Goal: Task Accomplishment & Management: Complete application form

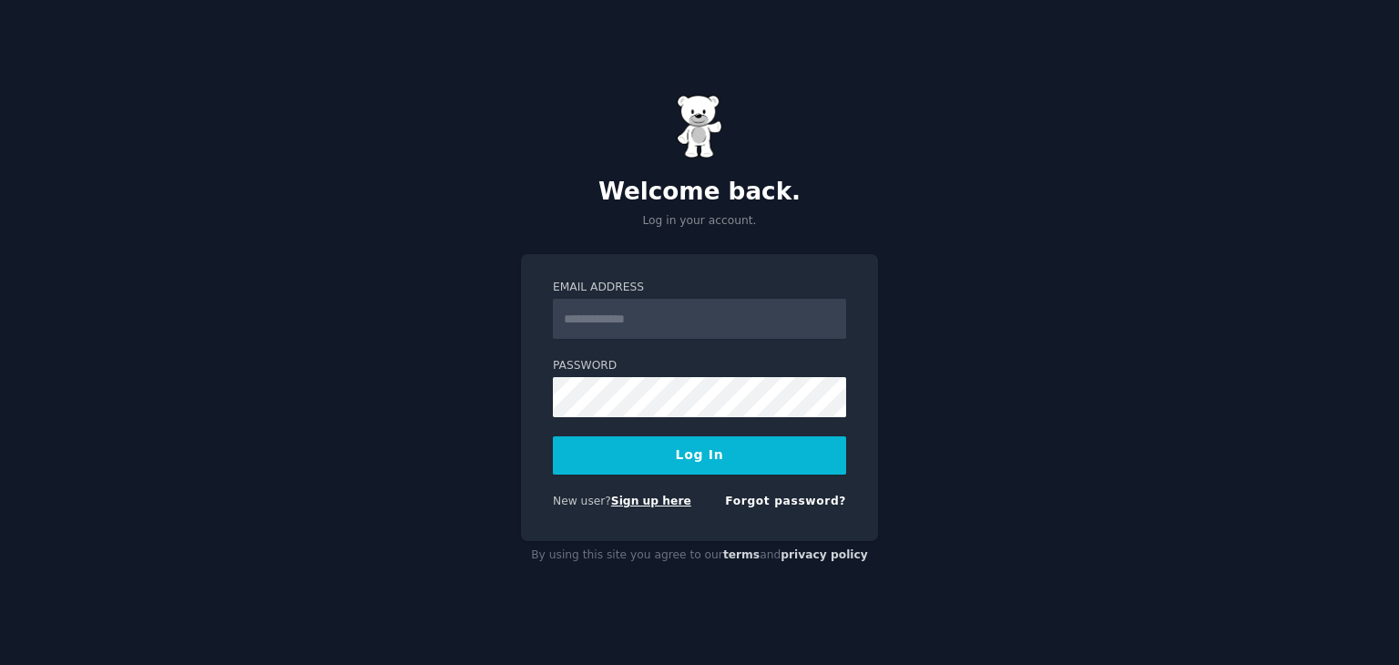
click at [659, 500] on link "Sign up here" at bounding box center [651, 501] width 80 height 13
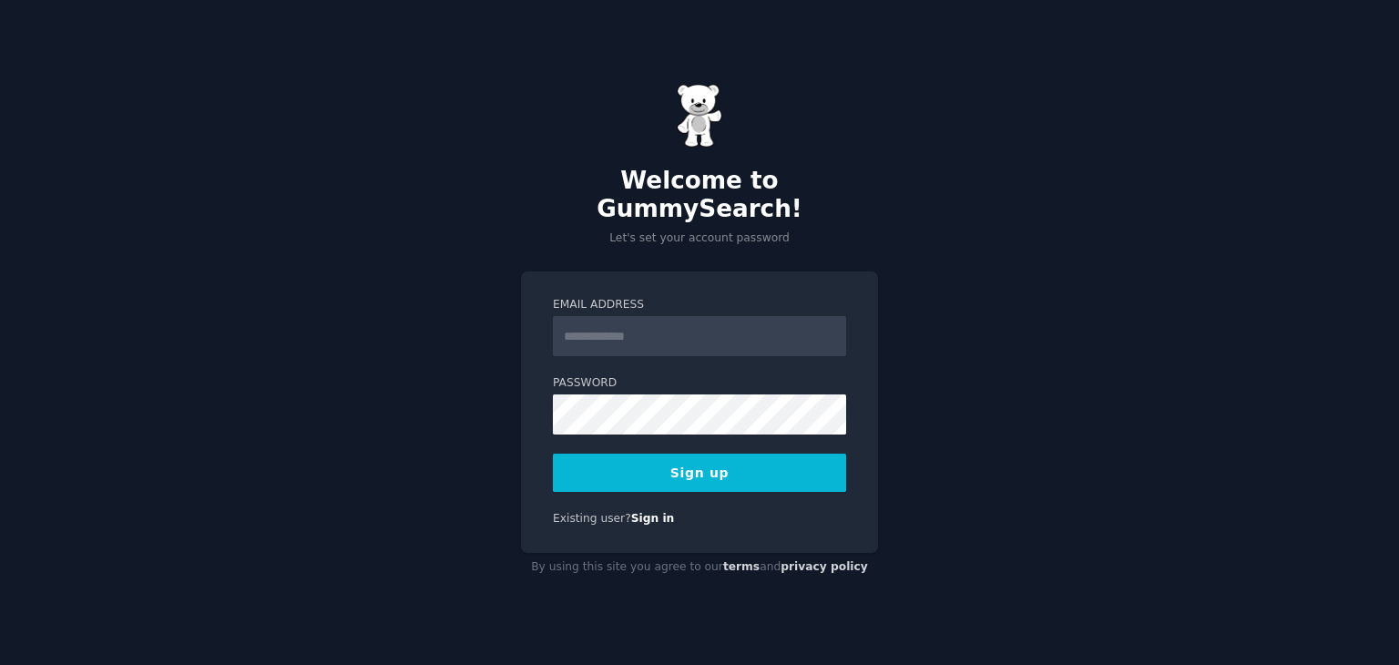
click at [721, 328] on input "Email Address" at bounding box center [699, 336] width 293 height 40
click at [720, 328] on input "Email Address" at bounding box center [699, 336] width 293 height 40
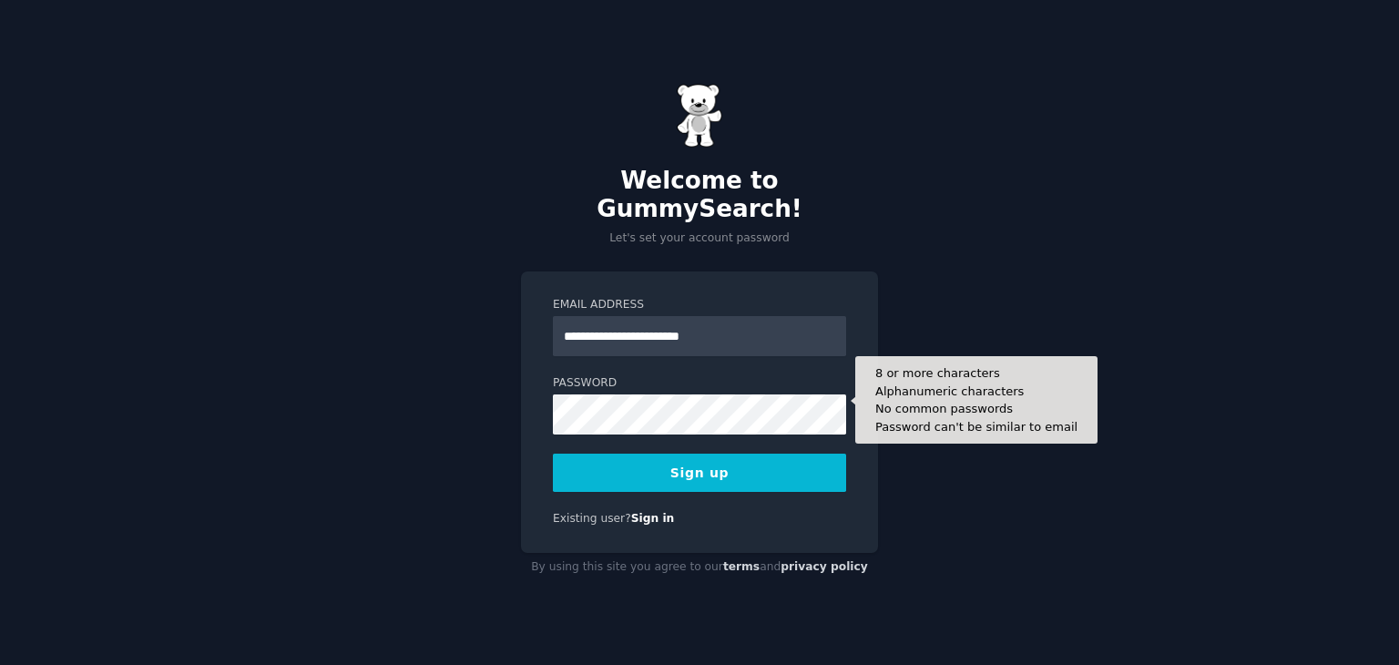
type input "**********"
click at [553, 454] on button "Sign up" at bounding box center [699, 473] width 293 height 38
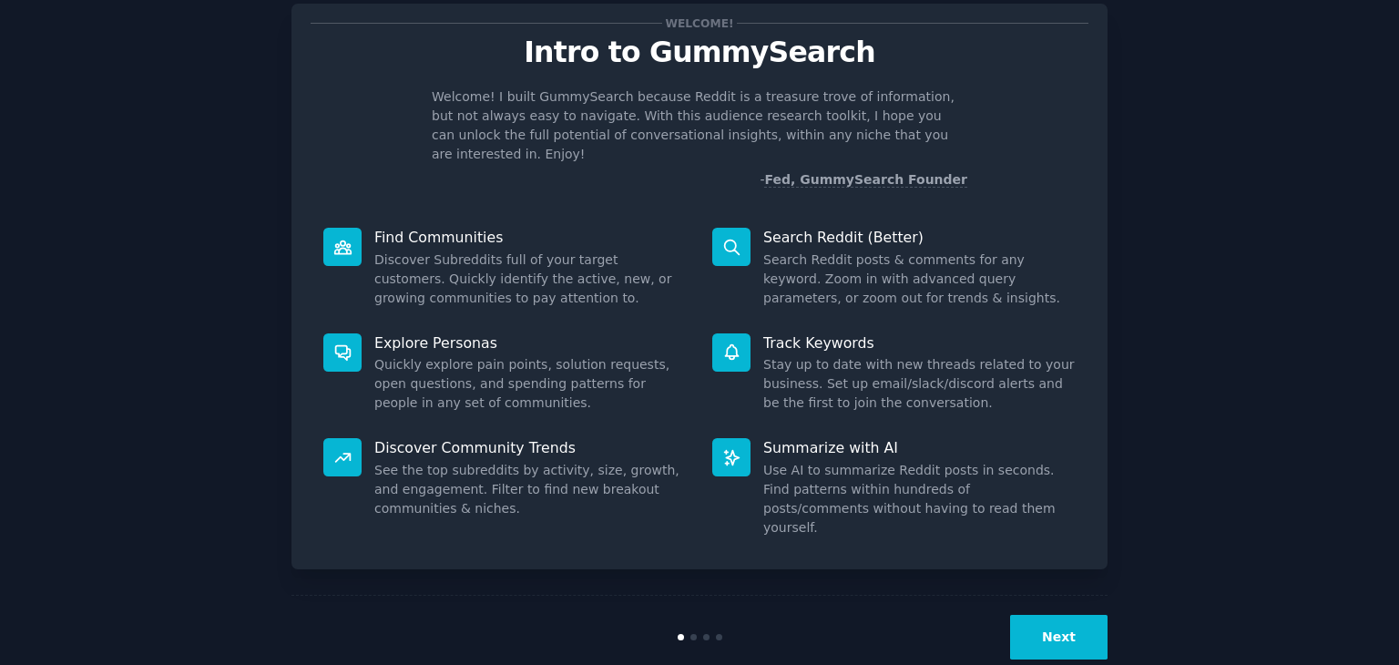
scroll to position [47, 0]
click at [1042, 615] on button "Next" at bounding box center [1058, 637] width 97 height 45
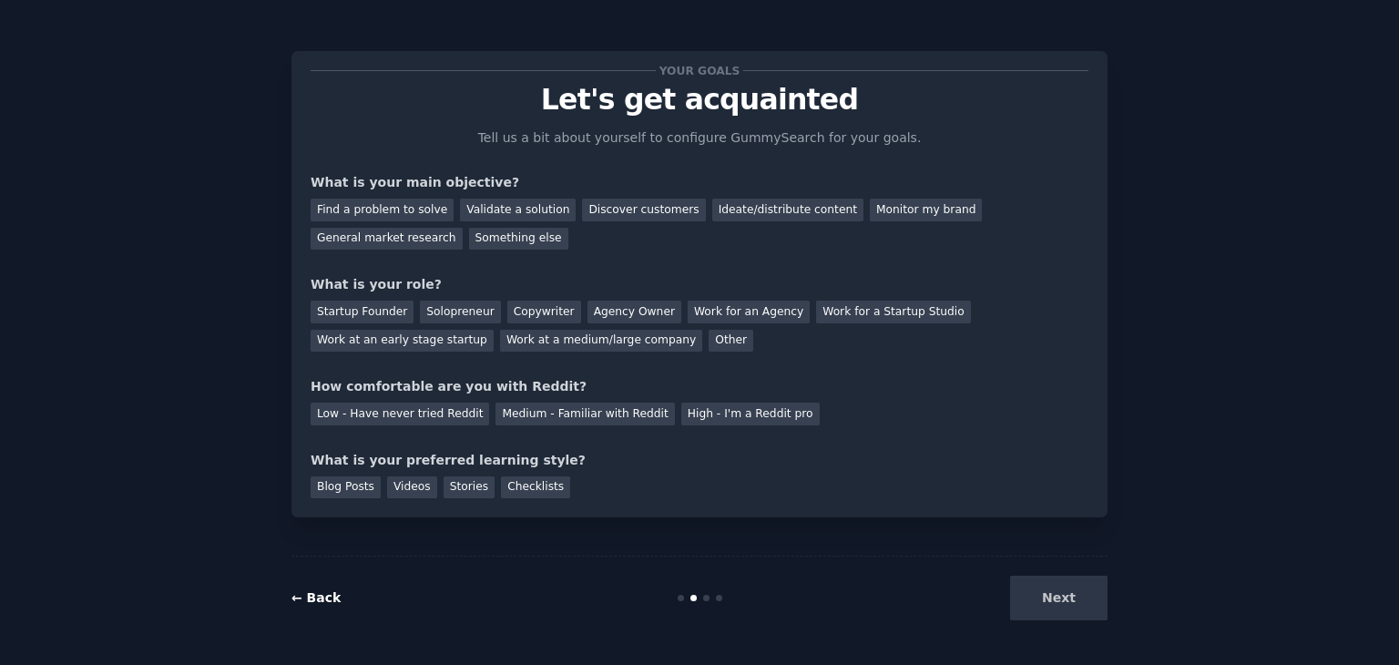
click at [303, 599] on link "← Back" at bounding box center [315, 597] width 49 height 15
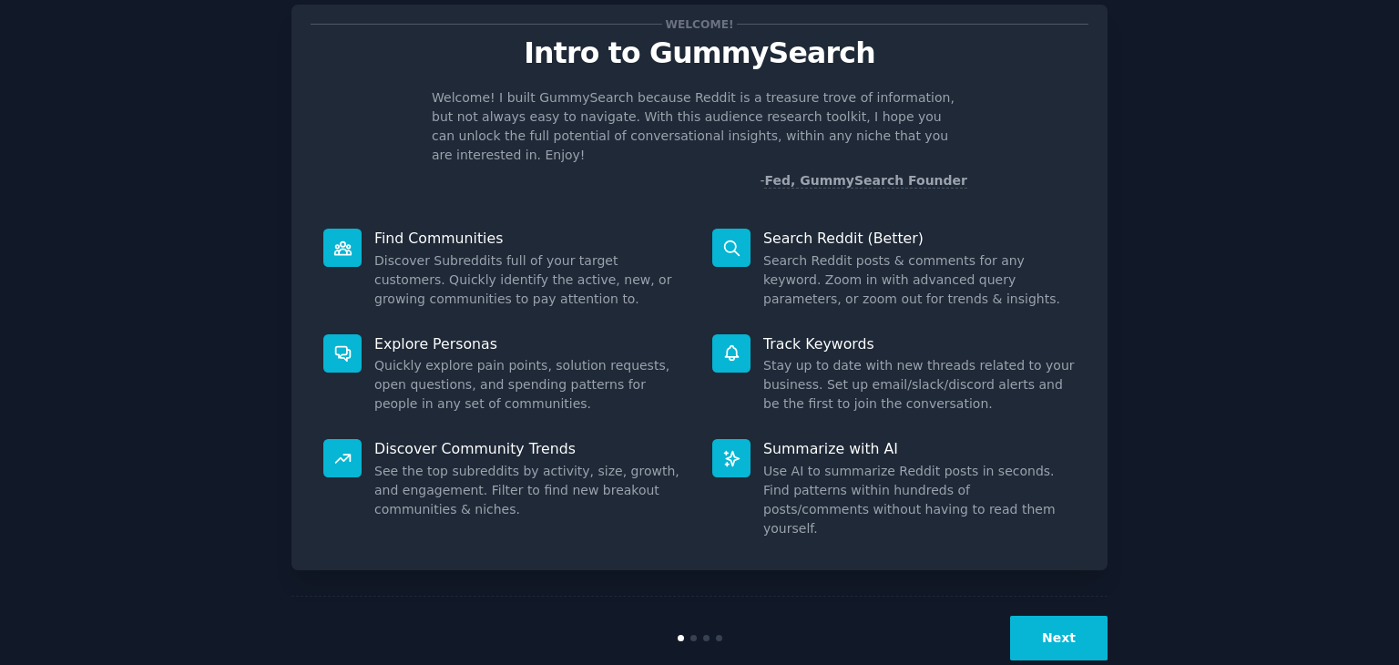
scroll to position [47, 0]
click at [1053, 615] on button "Next" at bounding box center [1058, 637] width 97 height 45
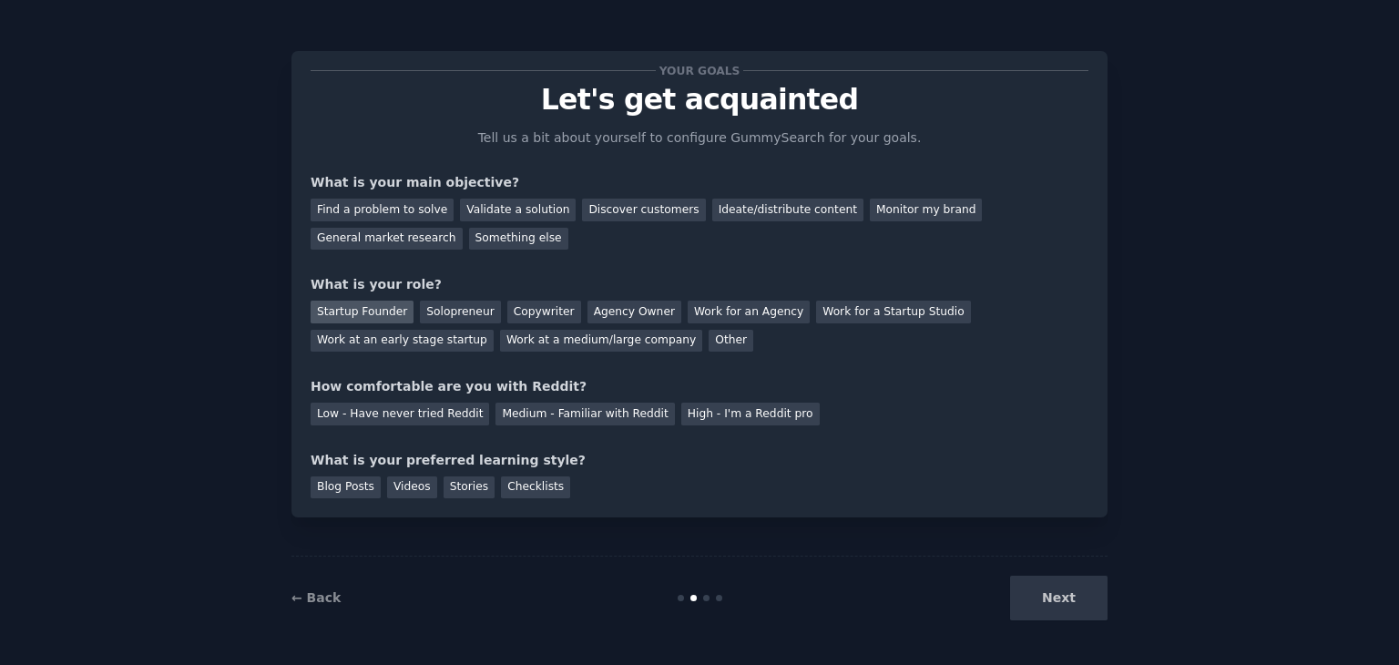
click at [376, 312] on div "Startup Founder" at bounding box center [362, 312] width 103 height 23
click at [433, 308] on div "Solopreneur" at bounding box center [460, 312] width 80 height 23
click at [381, 314] on div "Startup Founder" at bounding box center [362, 312] width 103 height 23
click at [429, 209] on div "Find a problem to solve" at bounding box center [382, 210] width 143 height 23
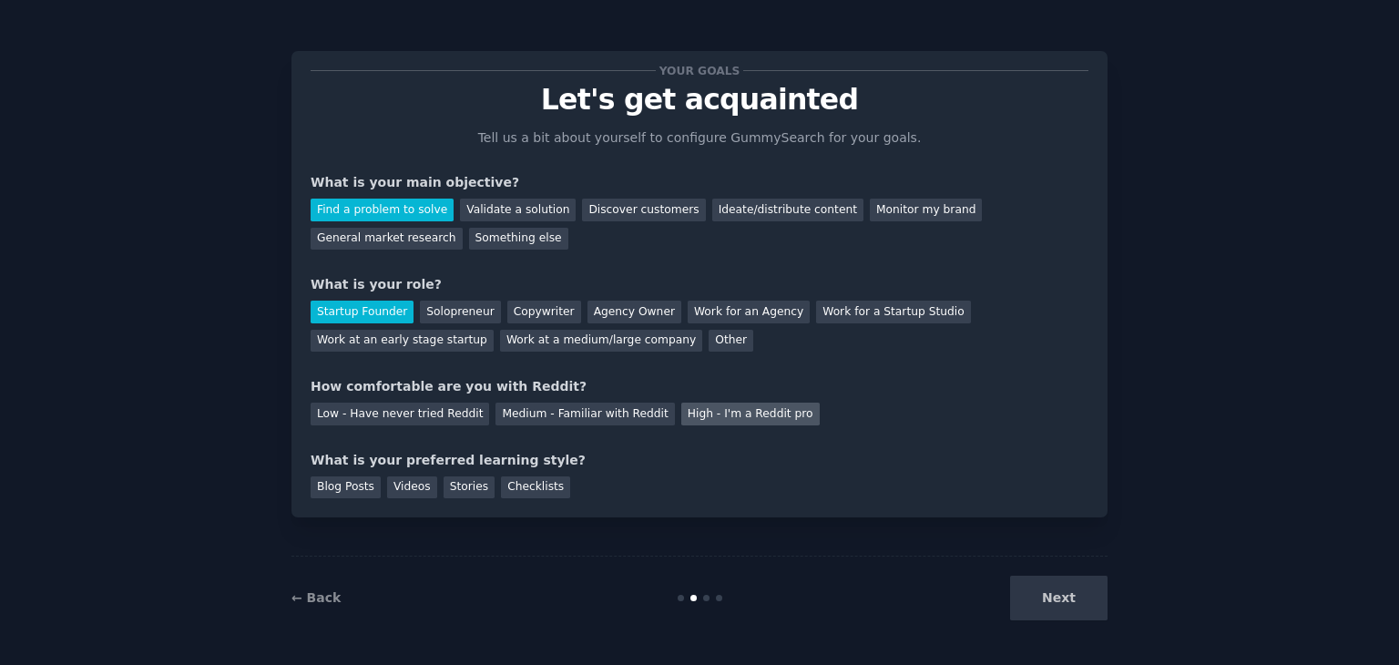
click at [725, 423] on div "High - I'm a Reddit pro" at bounding box center [750, 414] width 138 height 23
click at [348, 496] on div "Blog Posts" at bounding box center [346, 487] width 70 height 23
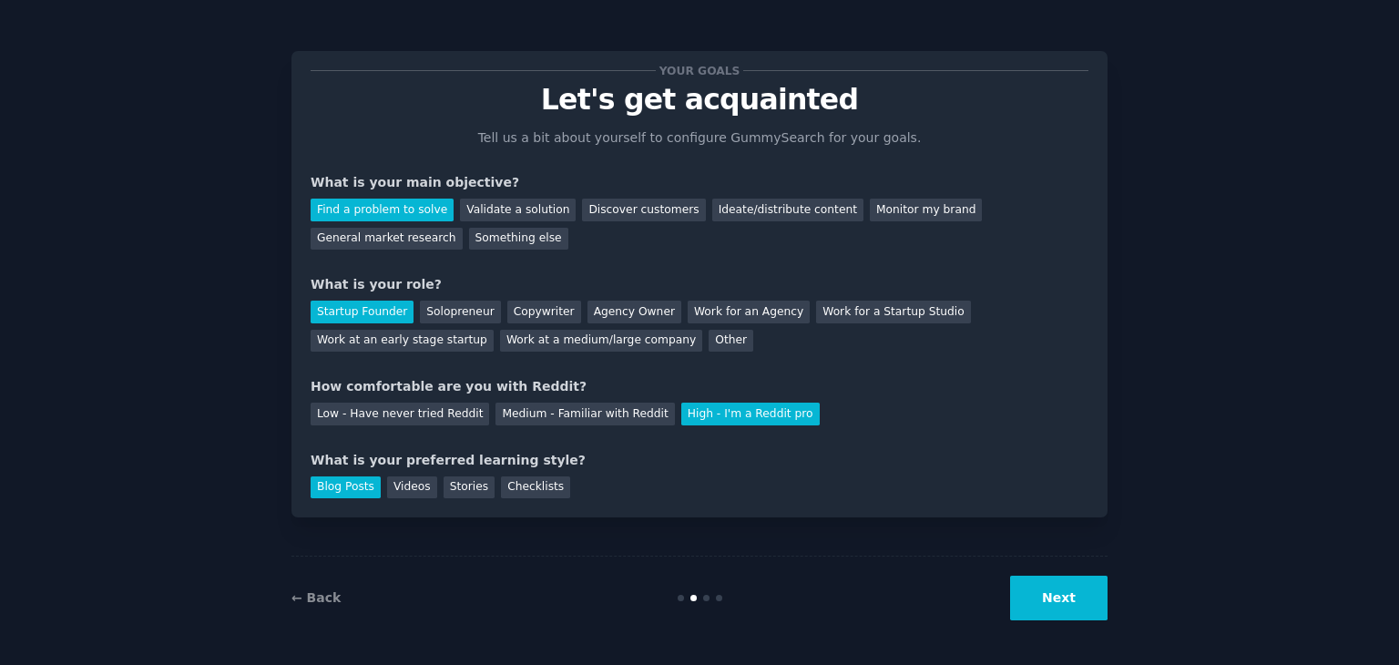
click at [1086, 608] on button "Next" at bounding box center [1058, 598] width 97 height 45
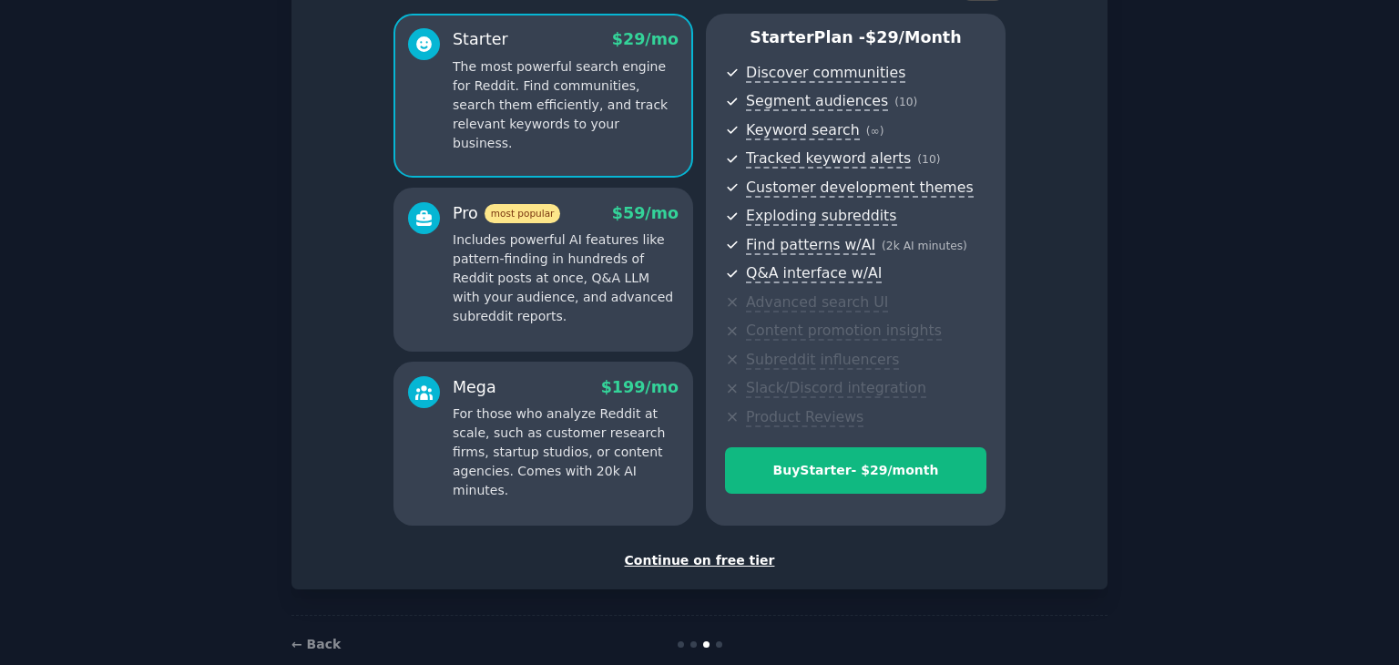
scroll to position [182, 0]
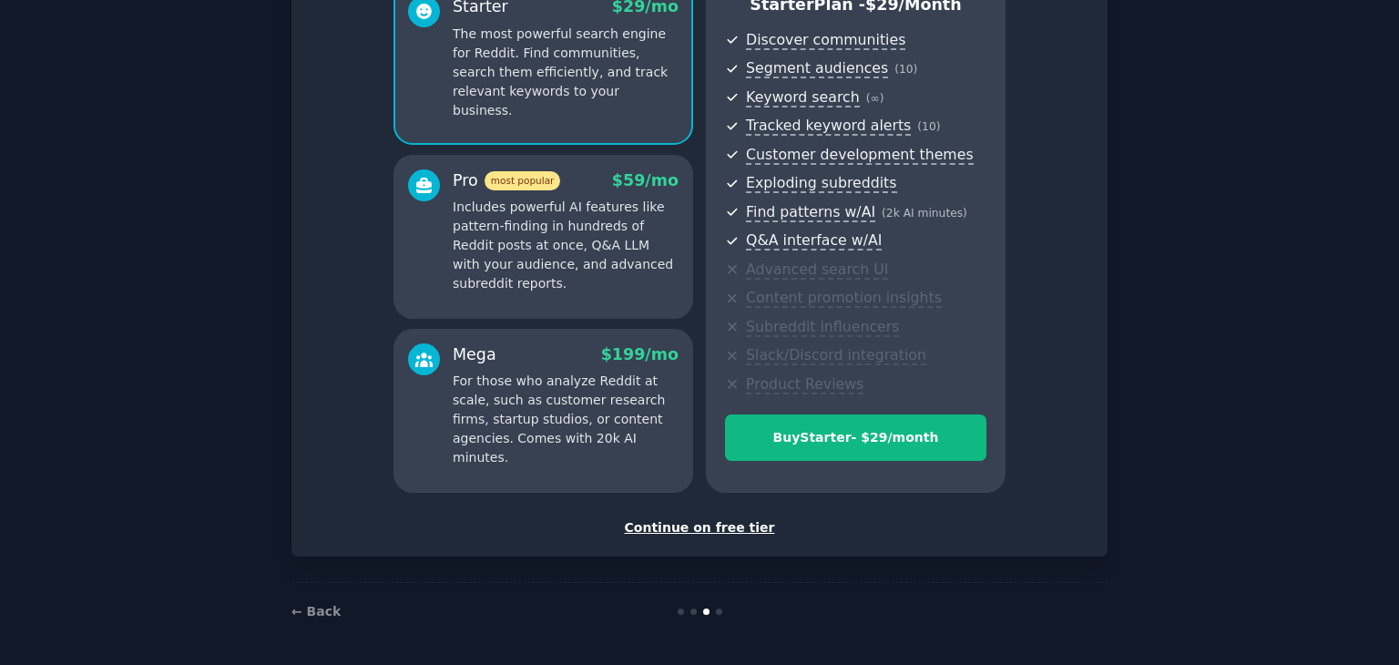
click at [732, 526] on div "Continue on free tier" at bounding box center [700, 527] width 778 height 19
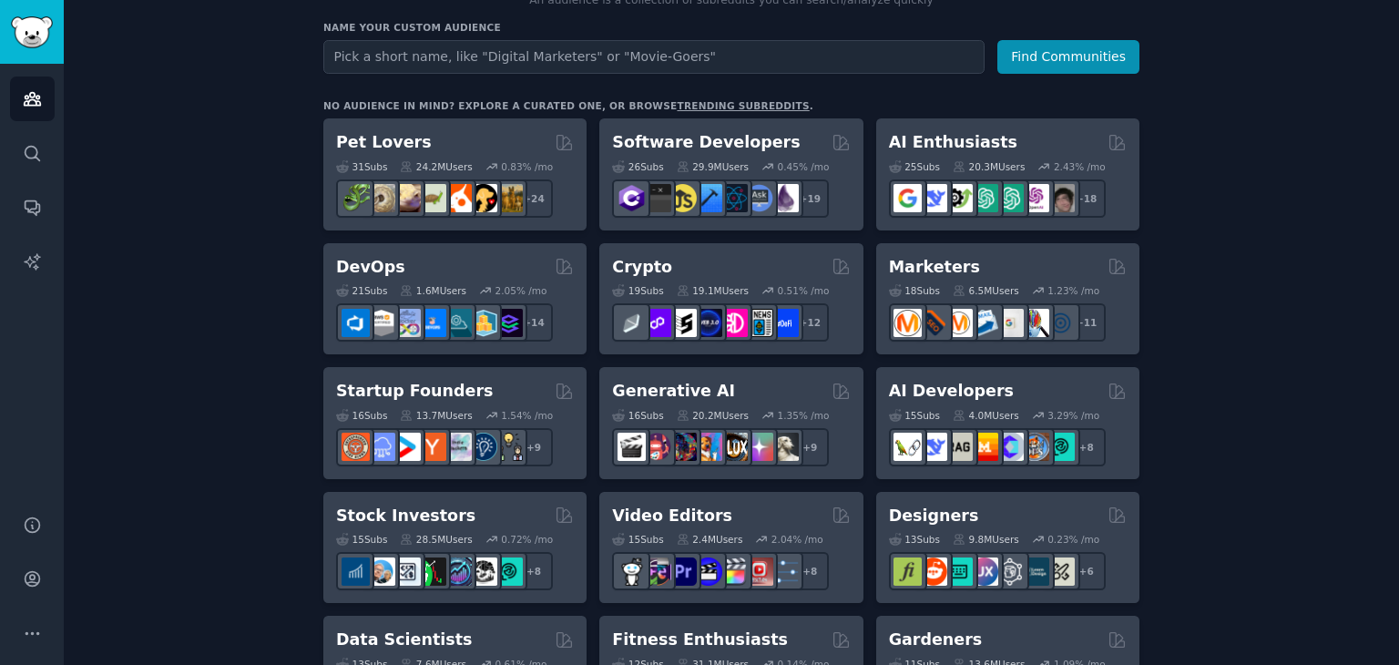
scroll to position [273, 0]
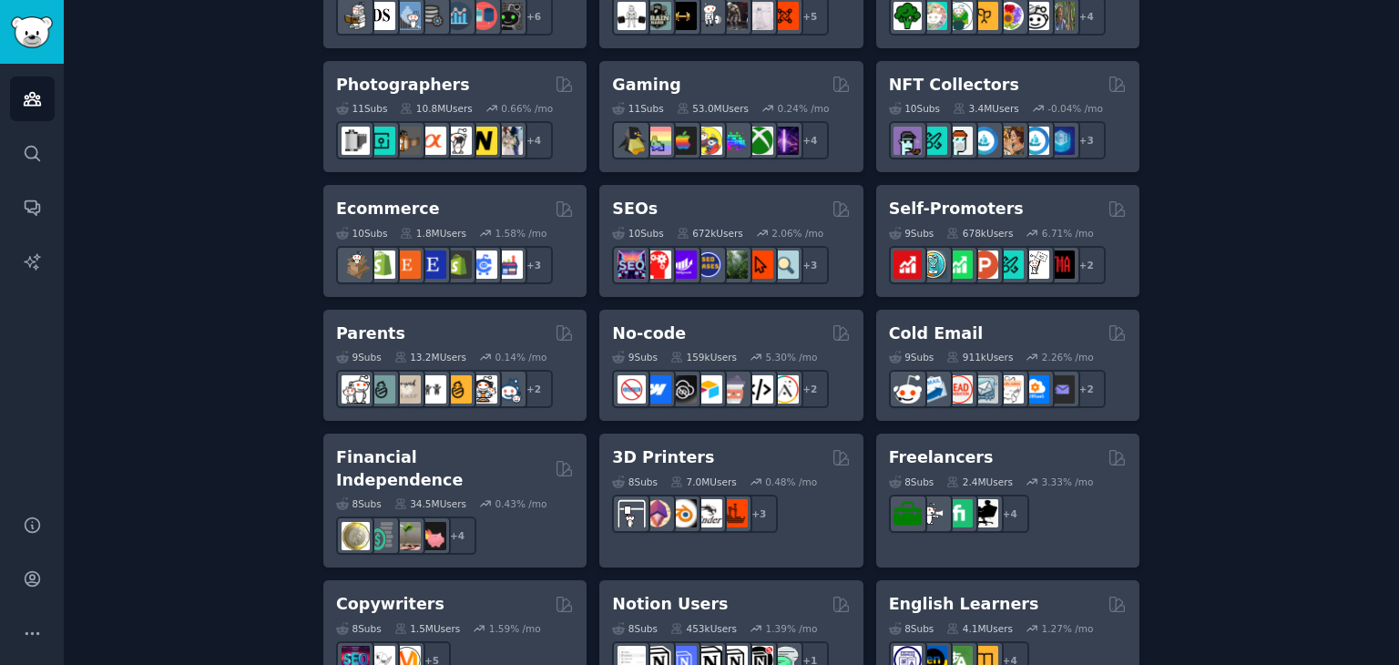
scroll to position [911, 0]
click at [1235, 301] on div "Create your first audience An audience is a collection of subreddits you can se…" at bounding box center [731, 197] width 1284 height 1984
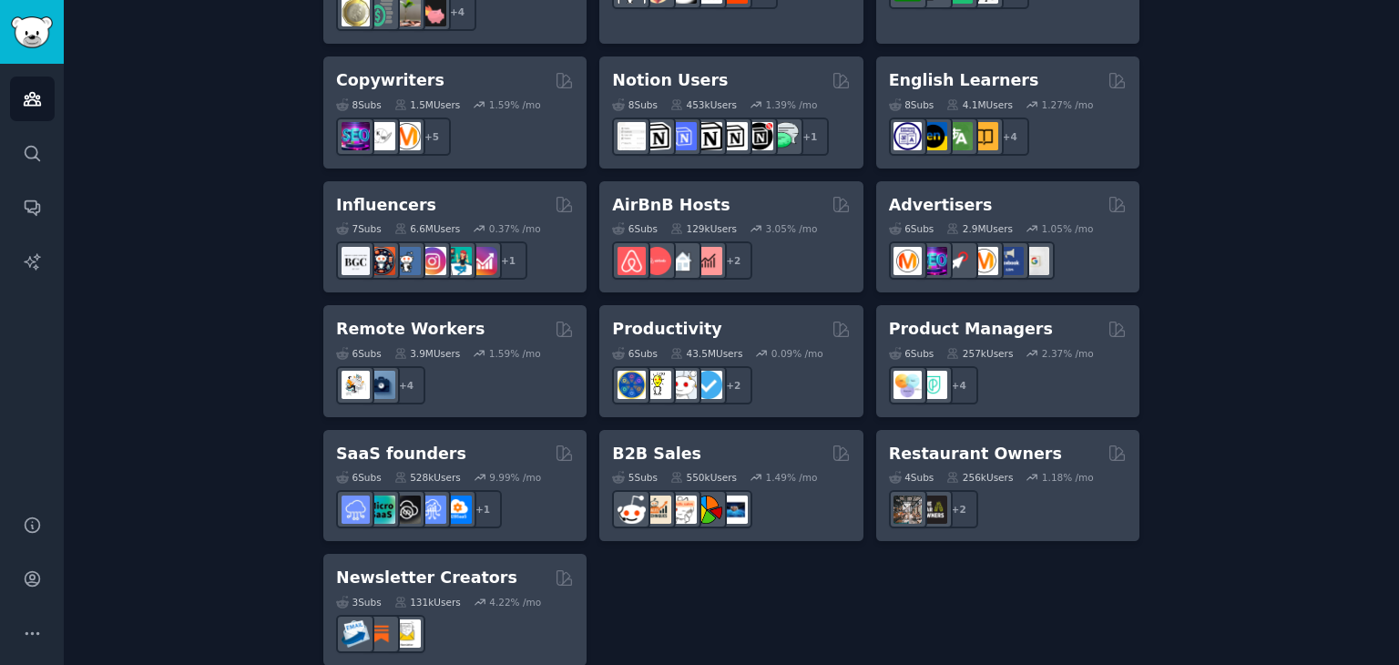
scroll to position [1436, 0]
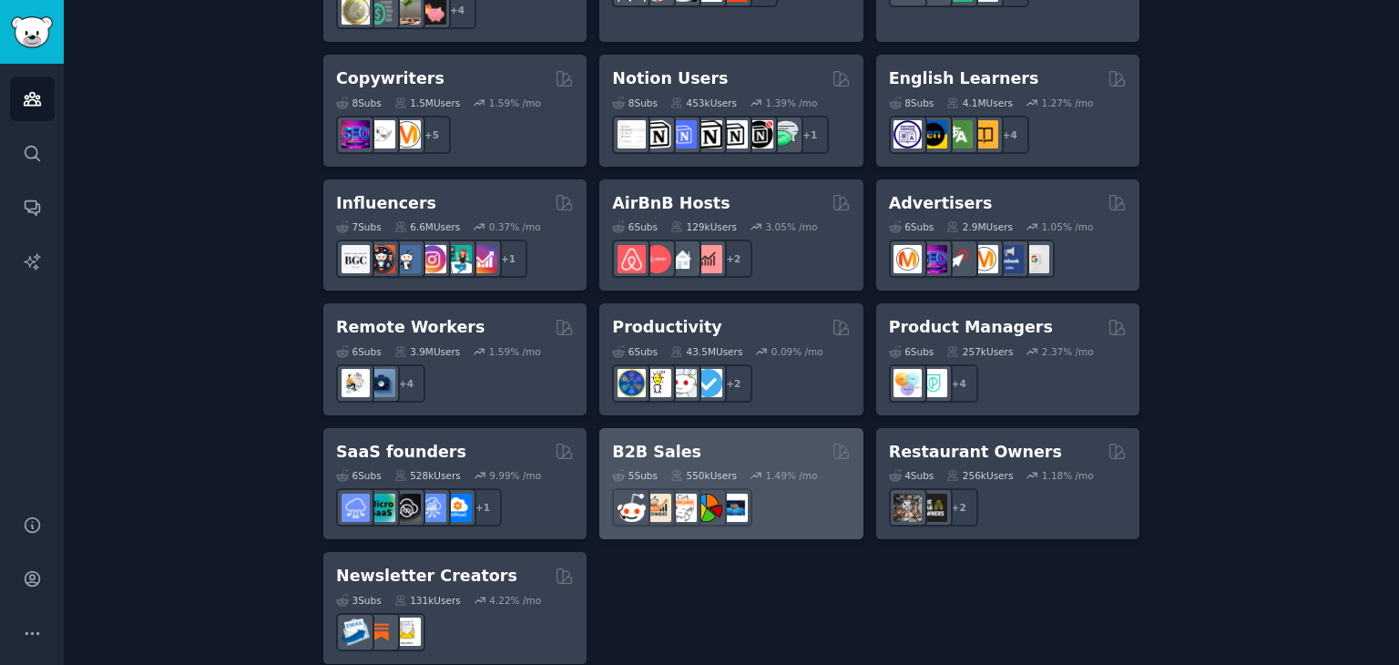
click at [720, 463] on div "5 Sub s 550k Users 1.49 % /mo" at bounding box center [731, 495] width 238 height 64
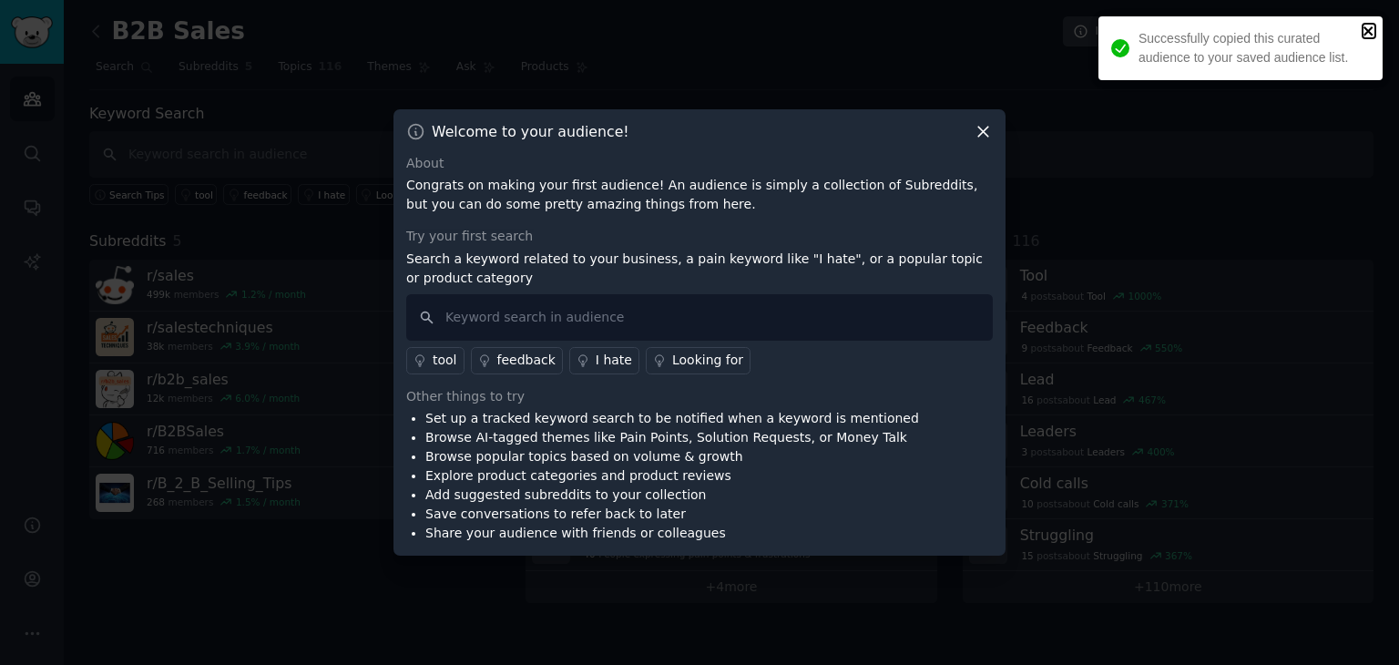
click at [1364, 32] on icon "close" at bounding box center [1369, 31] width 13 height 15
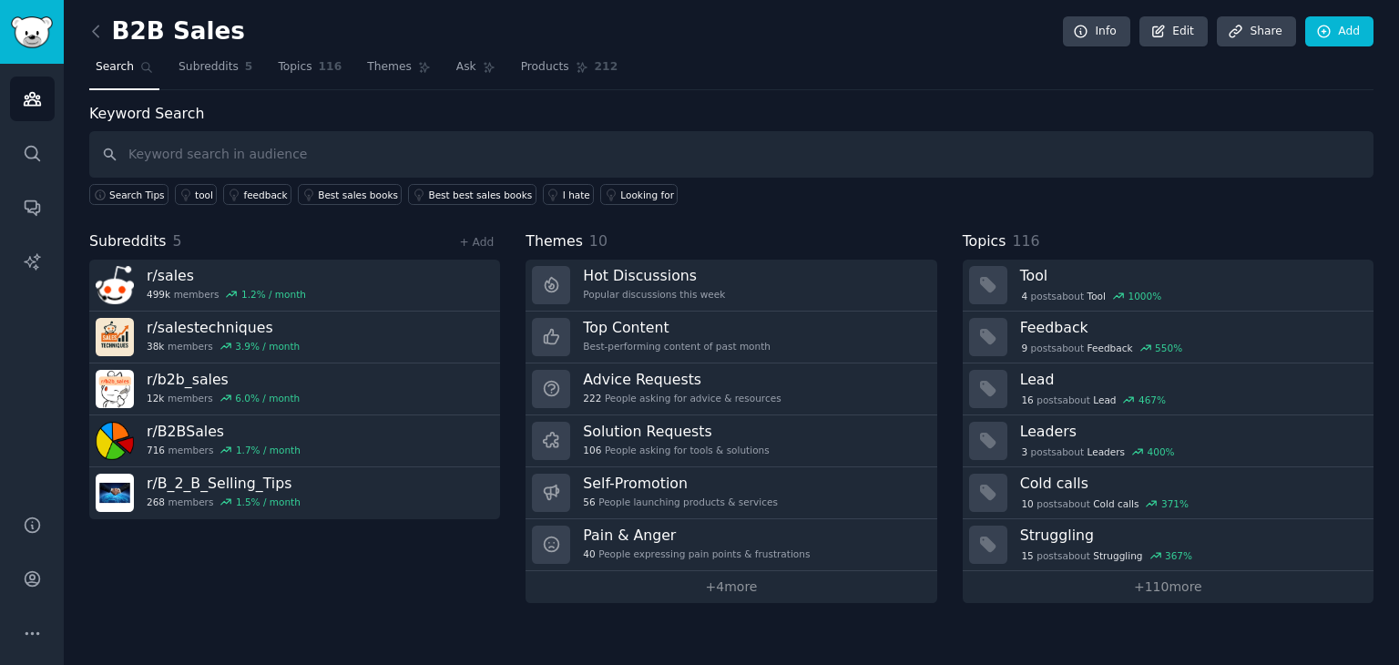
click at [312, 576] on div "Subreddits 5 + Add r/ sales 499k members 1.2 % / month r/ salestechniques 38k m…" at bounding box center [294, 416] width 411 height 373
click at [208, 68] on span "Subreddits" at bounding box center [209, 67] width 60 height 16
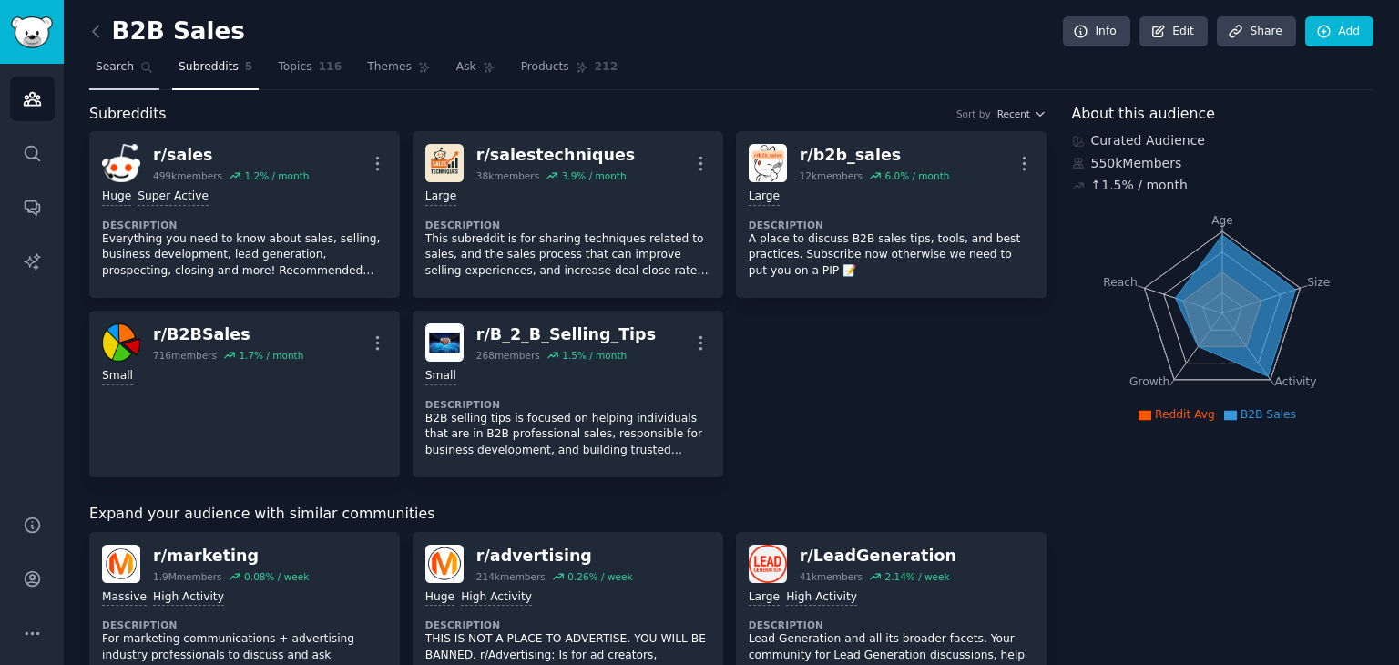
click at [111, 68] on span "Search" at bounding box center [115, 67] width 38 height 16
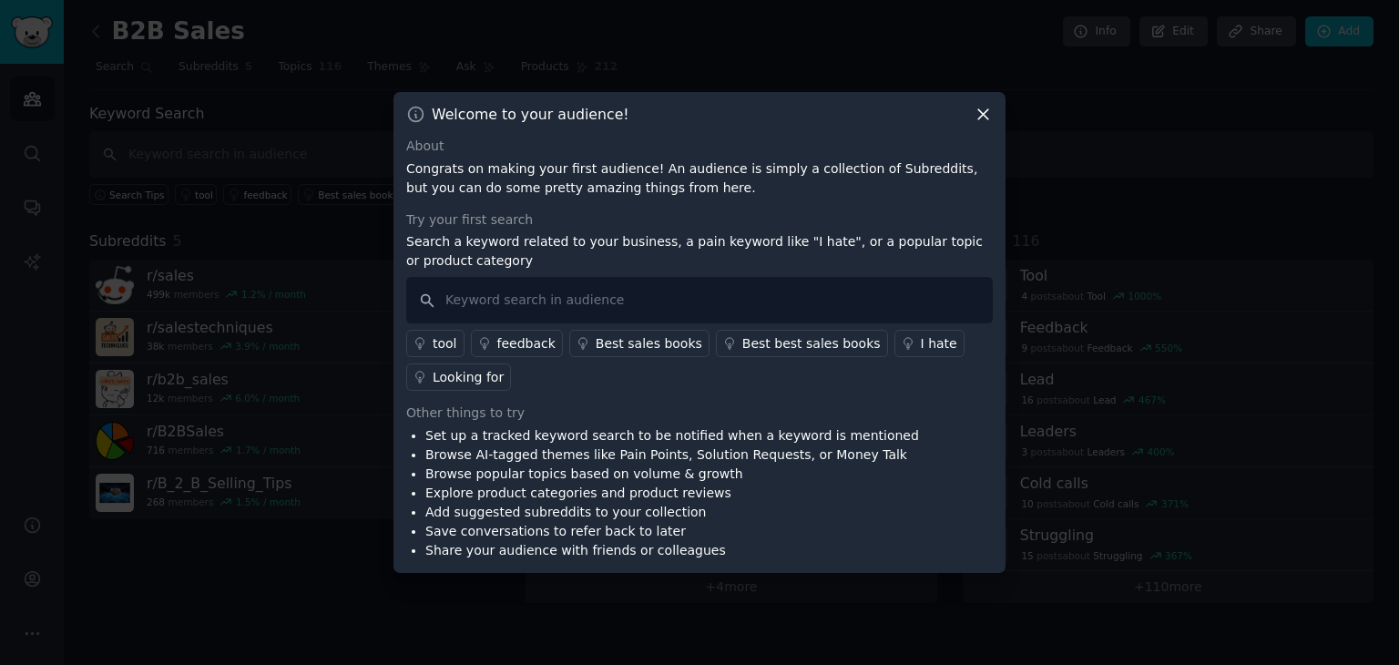
click at [988, 119] on icon at bounding box center [983, 115] width 10 height 10
click at [995, 122] on div "Welcome to your audience! About Congrats on making your first audience! An audi…" at bounding box center [699, 332] width 612 height 481
click at [982, 114] on icon at bounding box center [983, 115] width 10 height 10
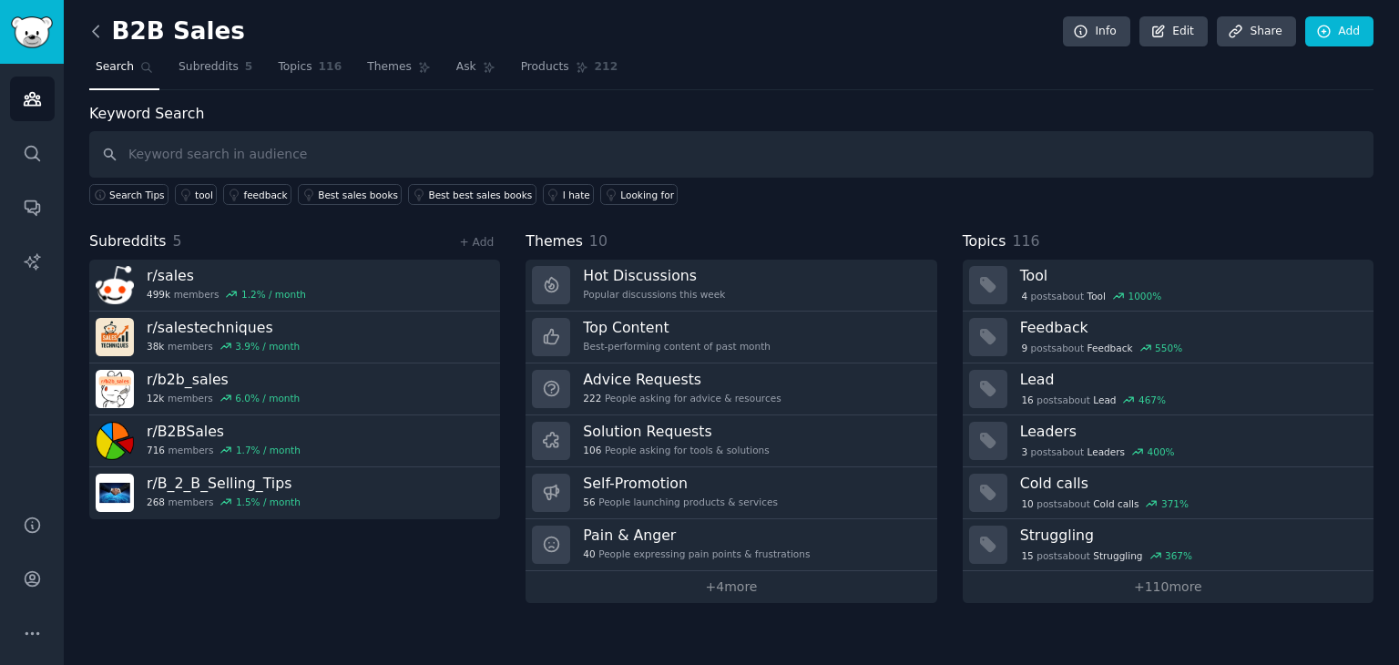
click at [92, 33] on icon at bounding box center [96, 31] width 19 height 19
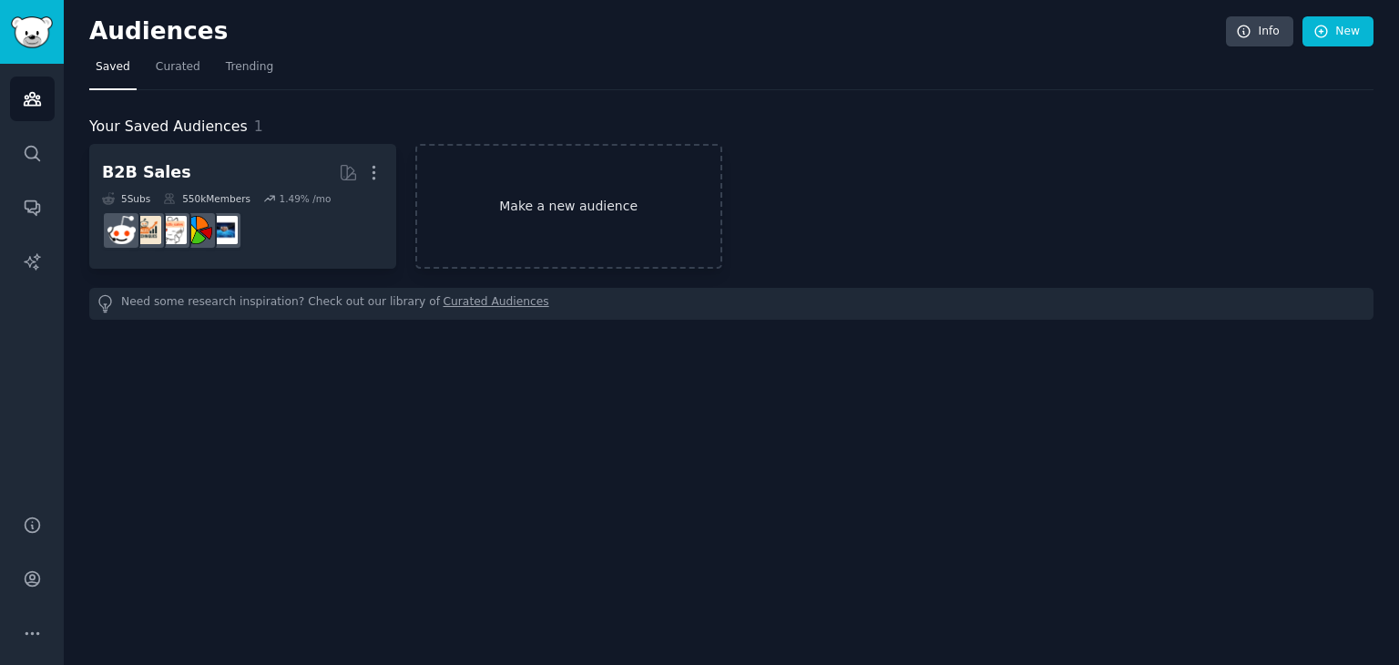
click at [535, 198] on link "Make a new audience" at bounding box center [568, 206] width 307 height 125
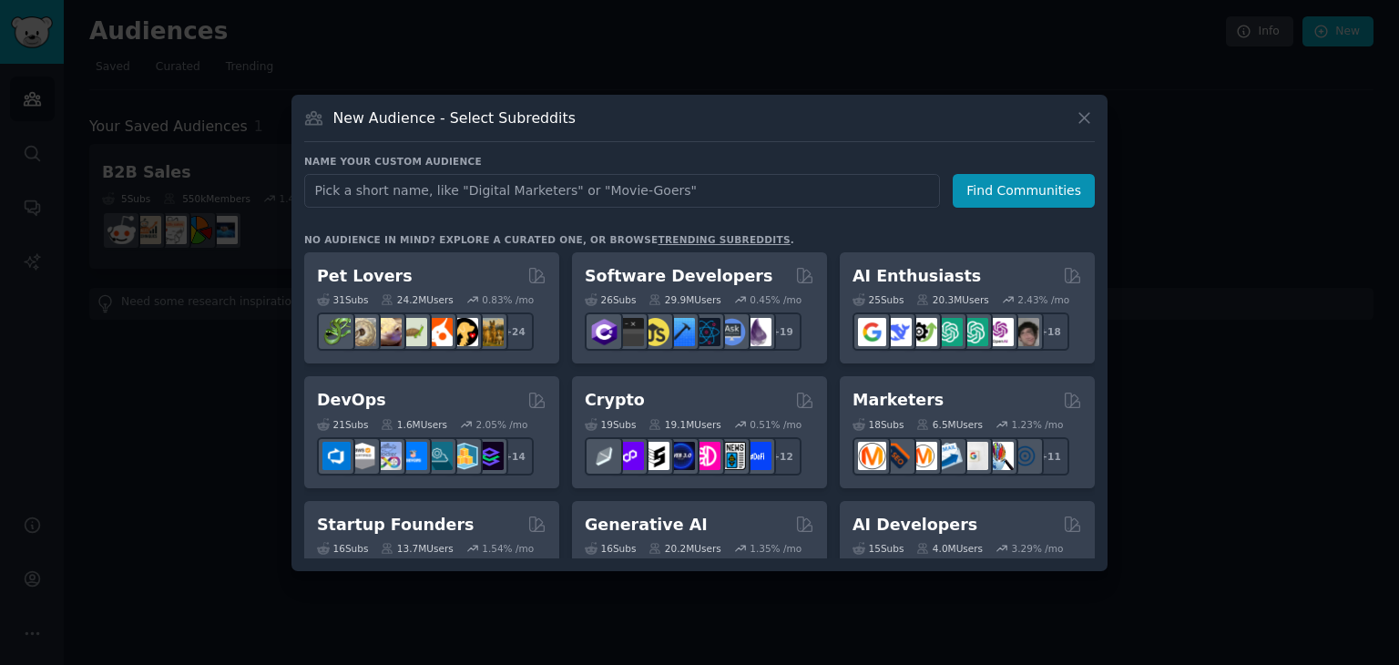
click at [689, 234] on link "trending subreddits" at bounding box center [724, 239] width 132 height 11
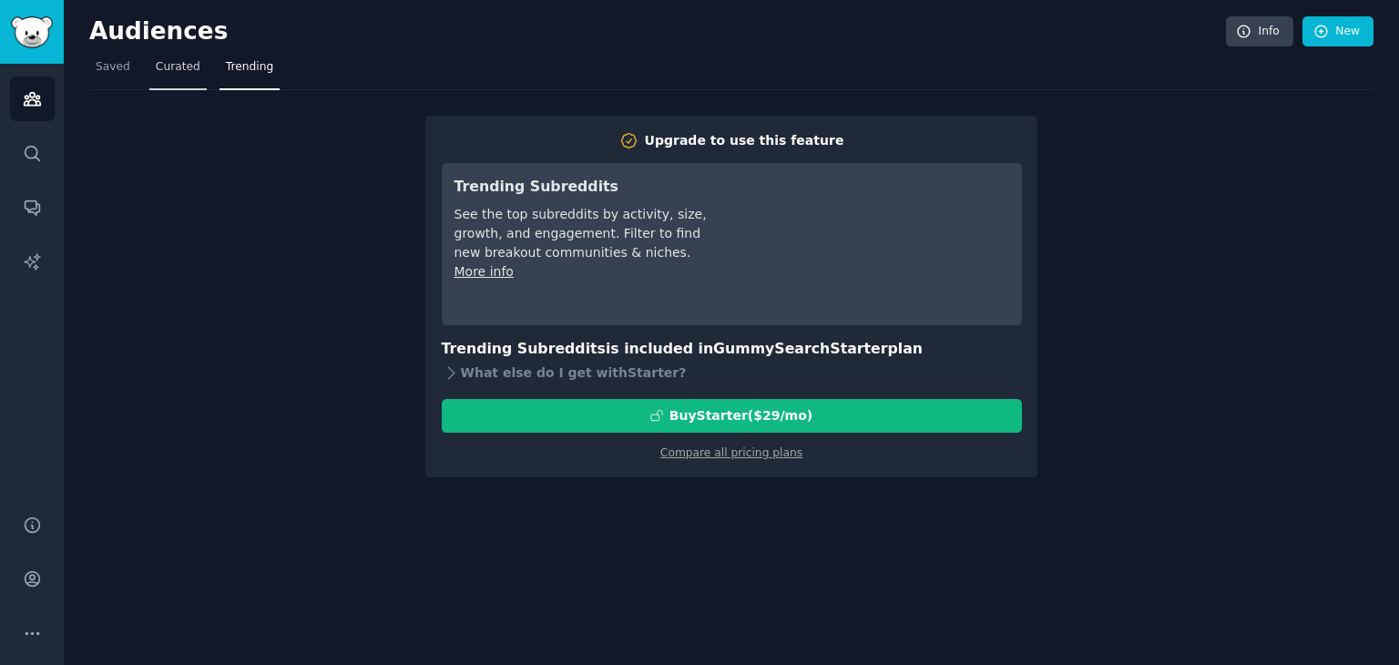
click at [162, 77] on link "Curated" at bounding box center [177, 71] width 57 height 37
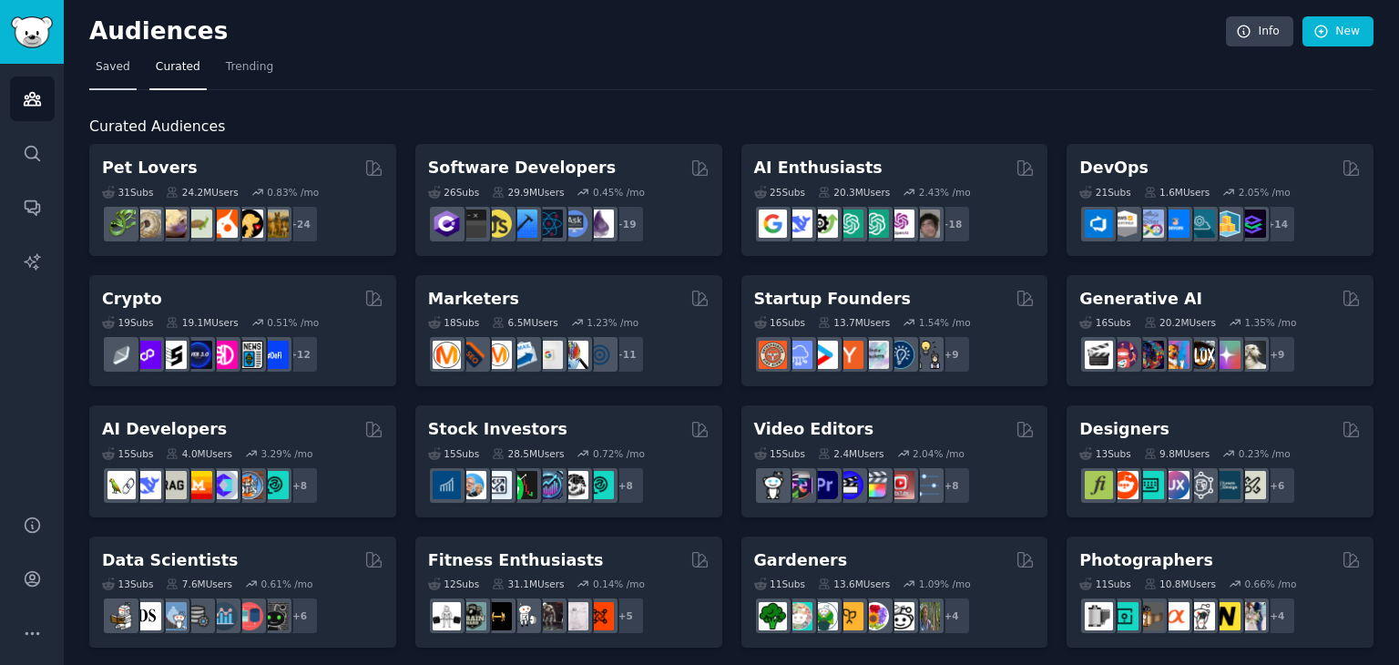
click at [108, 70] on span "Saved" at bounding box center [113, 67] width 35 height 16
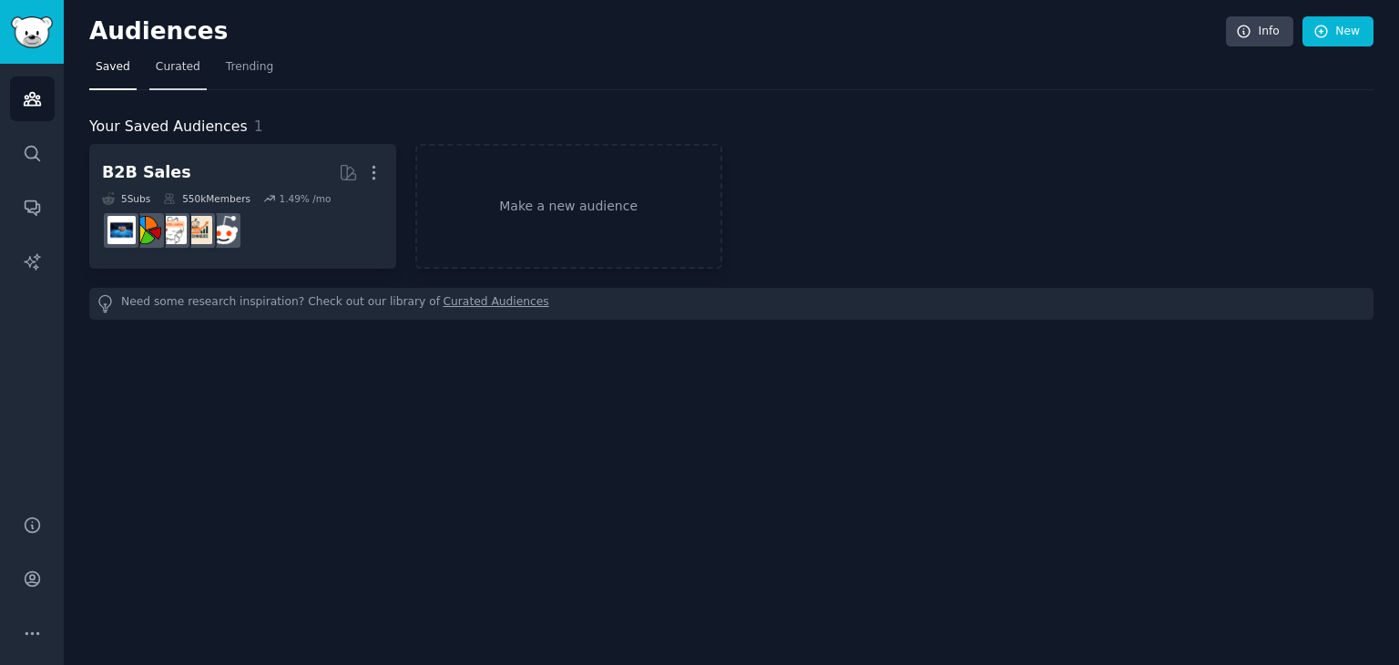
click at [156, 72] on span "Curated" at bounding box center [178, 67] width 45 height 16
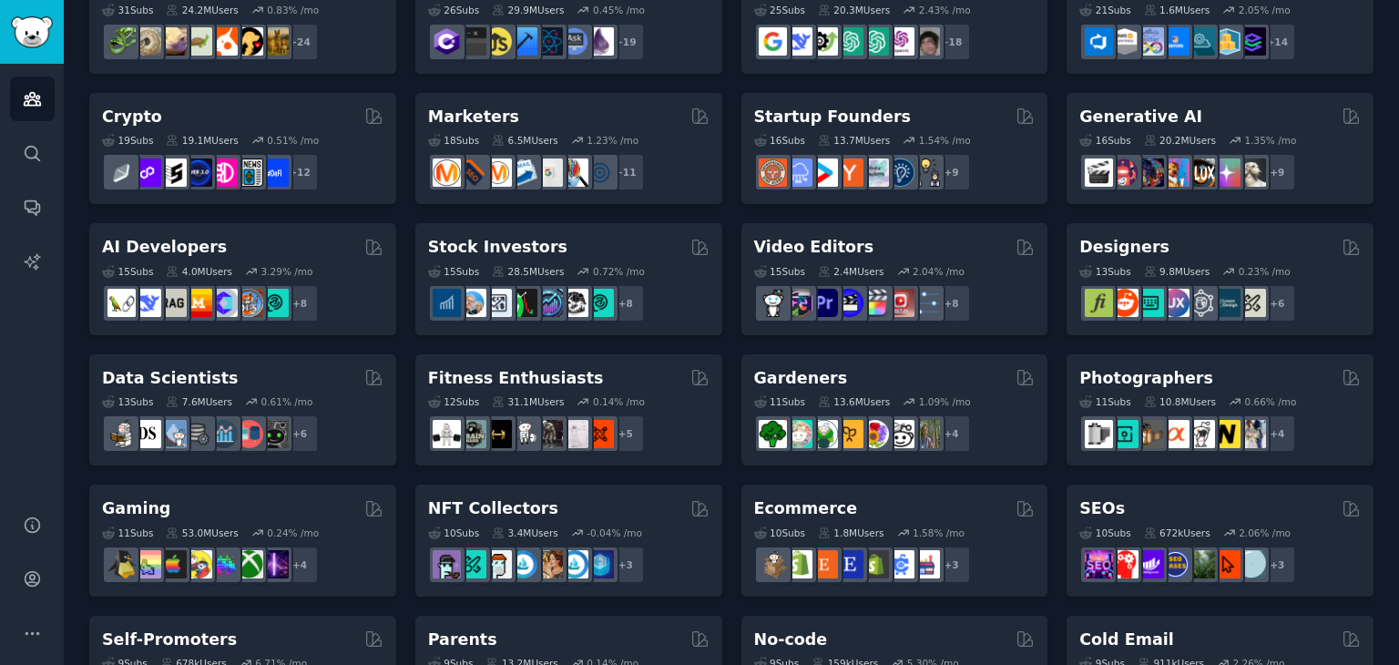
click at [731, 206] on div "Pet Lovers 31 Sub s 24.2M Users 0.83 % /mo r/PetAdvice + 24 Software Developers…" at bounding box center [731, 606] width 1284 height 1288
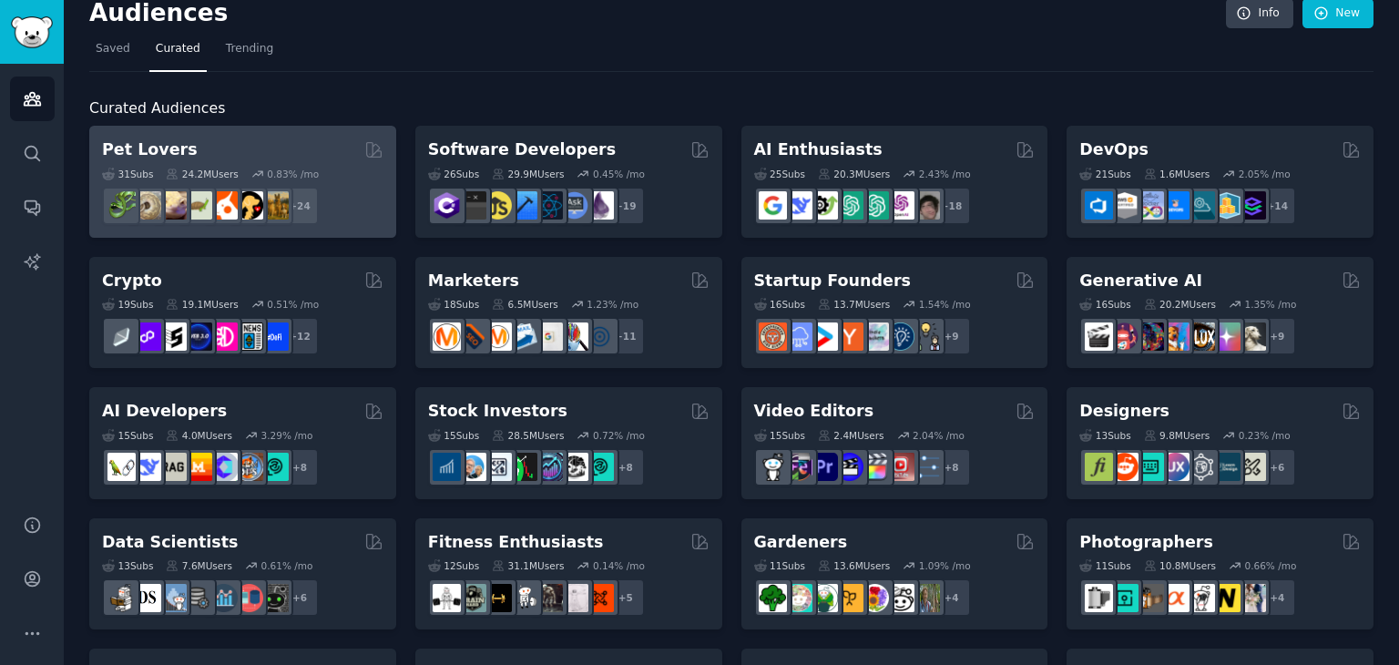
scroll to position [0, 0]
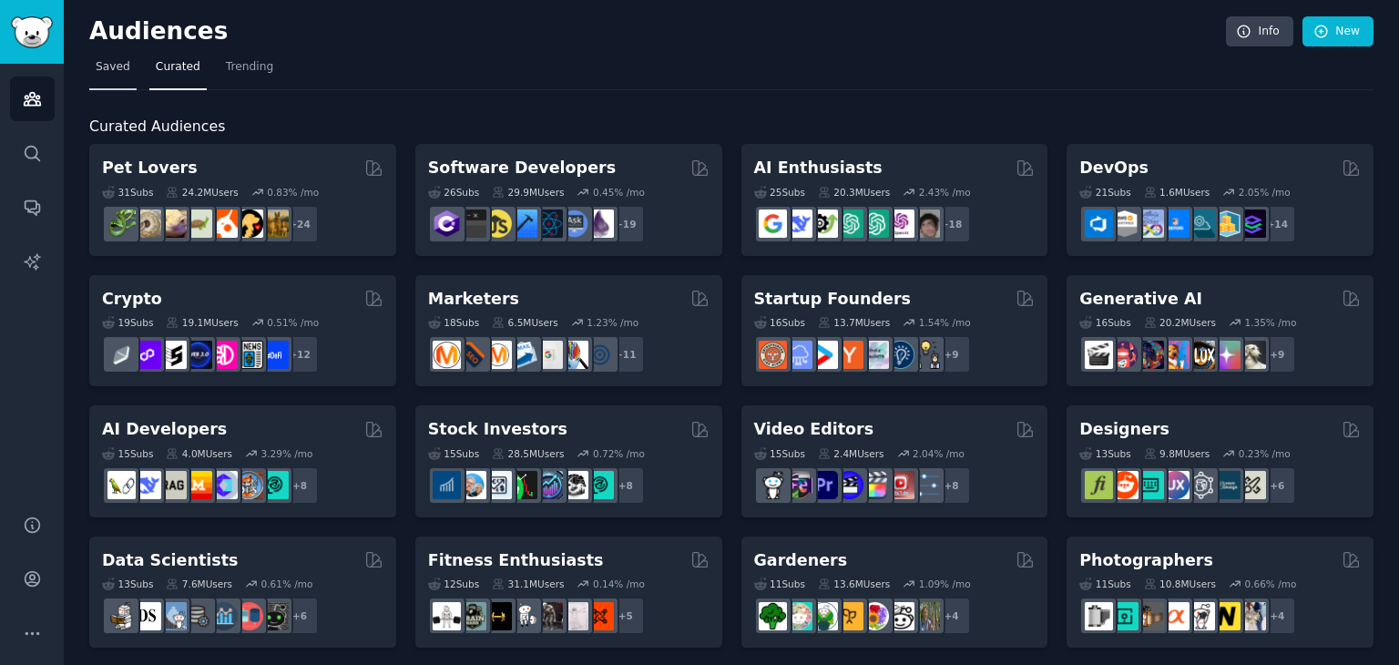
click at [101, 72] on span "Saved" at bounding box center [113, 67] width 35 height 16
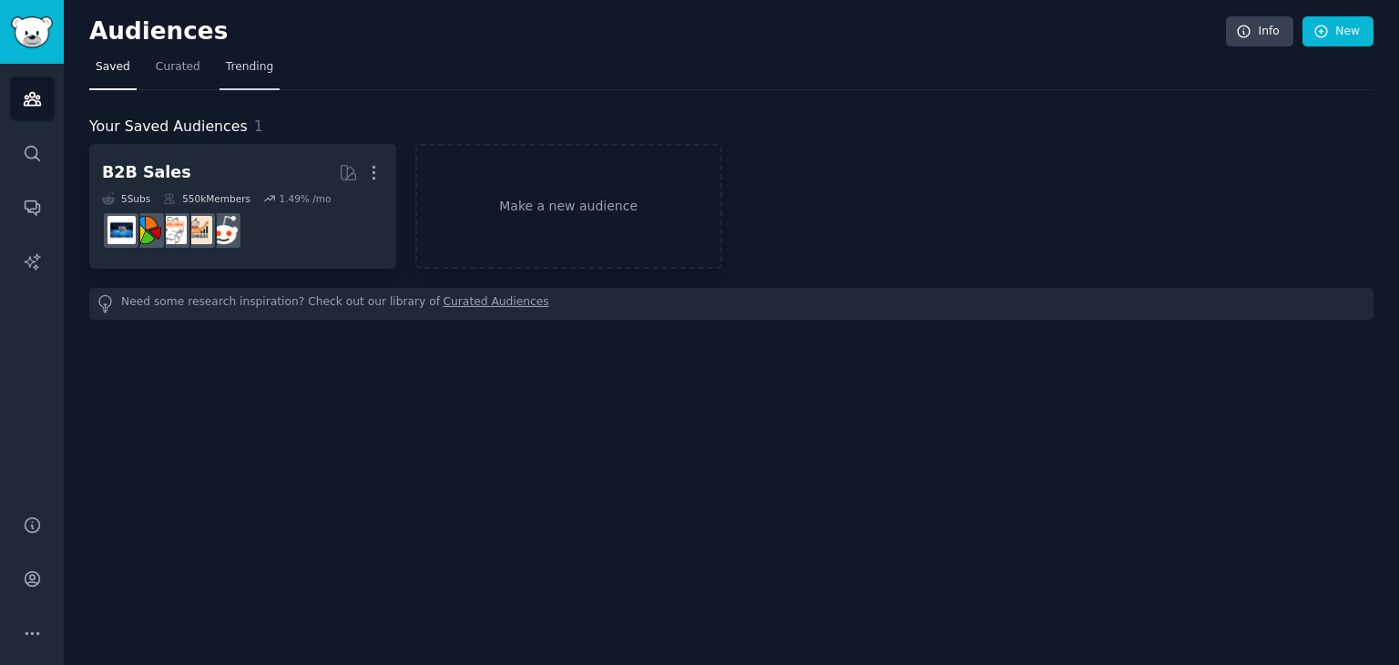
click at [226, 72] on span "Trending" at bounding box center [249, 67] width 47 height 16
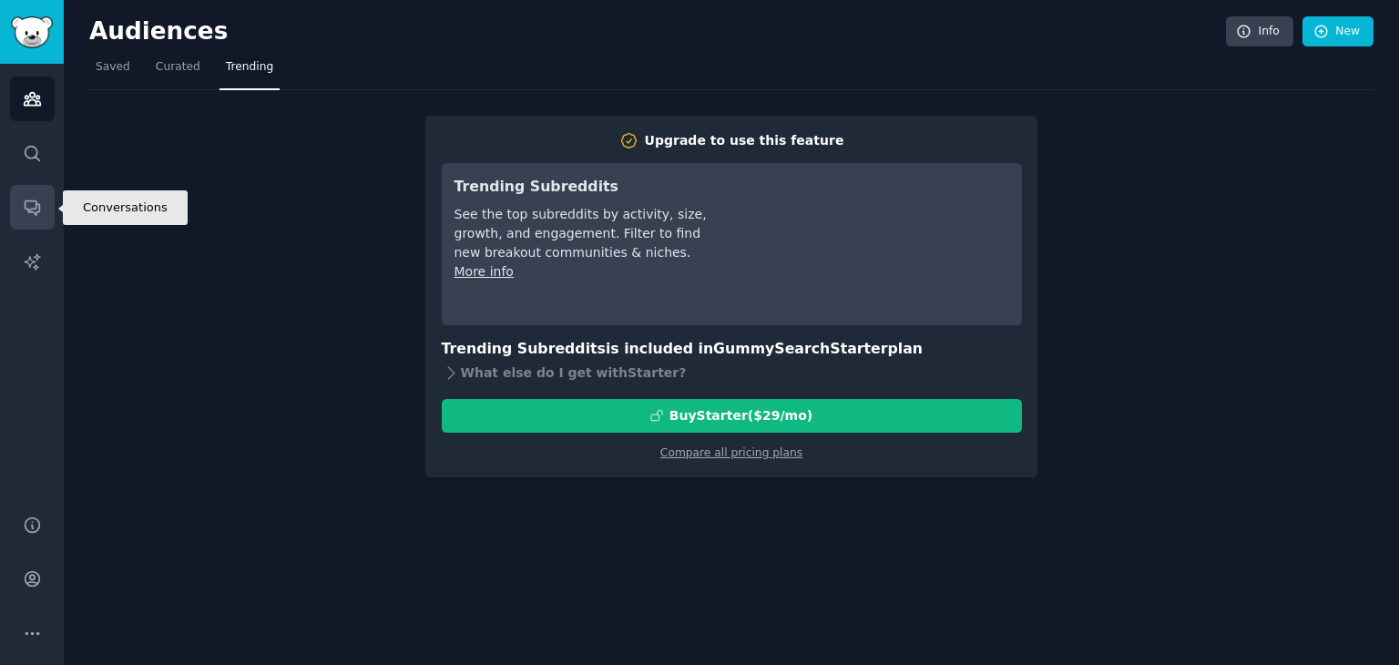
click at [37, 204] on icon "Sidebar" at bounding box center [32, 208] width 15 height 15
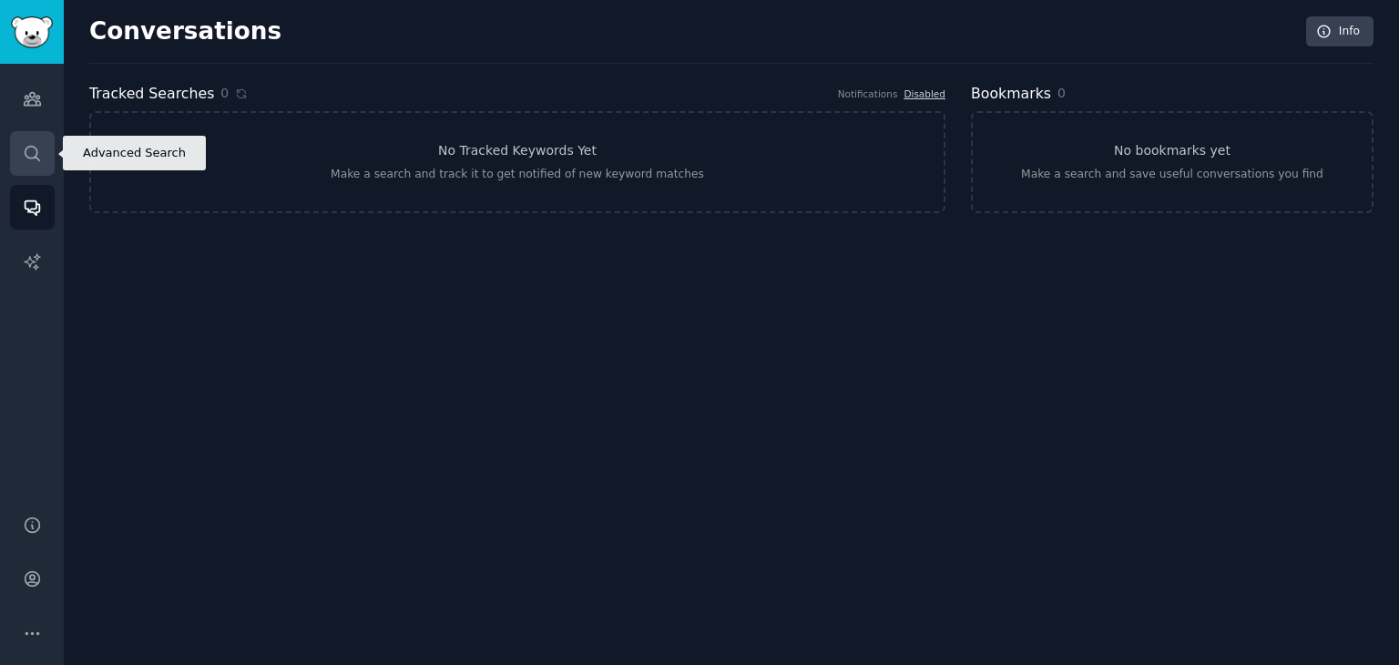
click at [46, 166] on link "Search" at bounding box center [32, 153] width 45 height 45
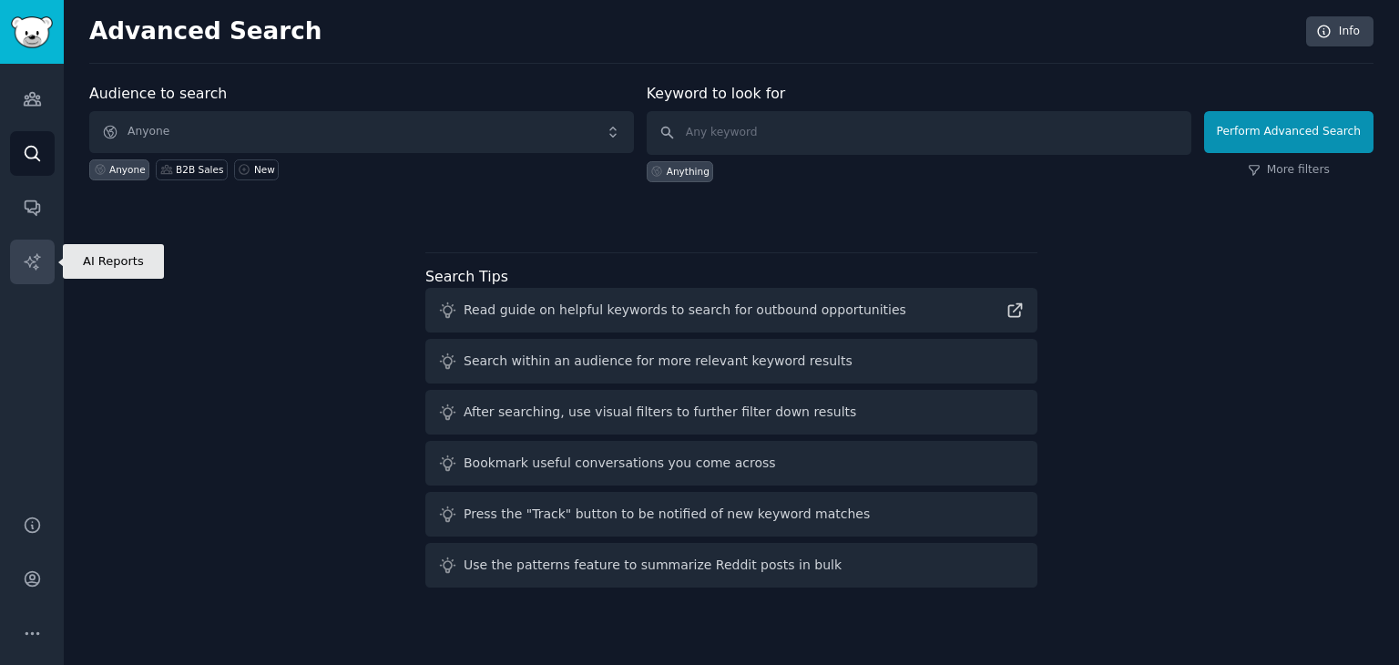
click at [36, 259] on icon "Sidebar" at bounding box center [32, 261] width 19 height 19
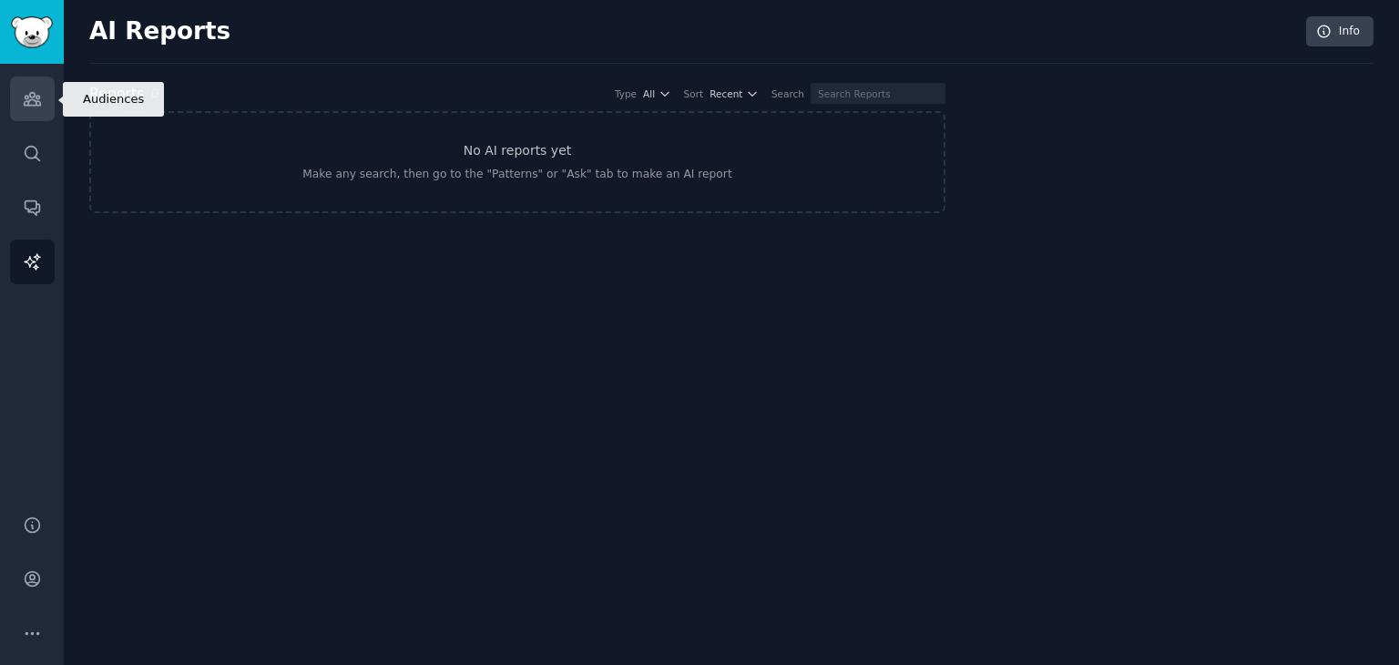
click at [37, 104] on icon "Sidebar" at bounding box center [32, 98] width 19 height 19
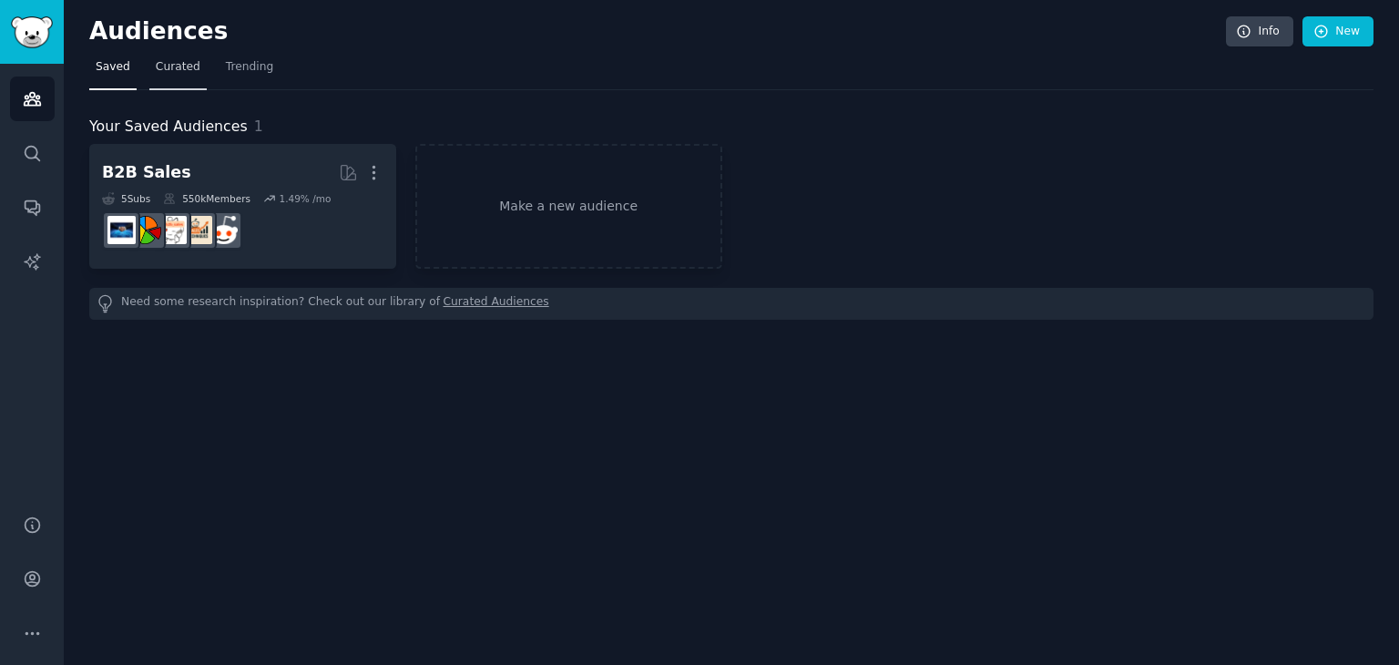
click at [179, 66] on span "Curated" at bounding box center [178, 67] width 45 height 16
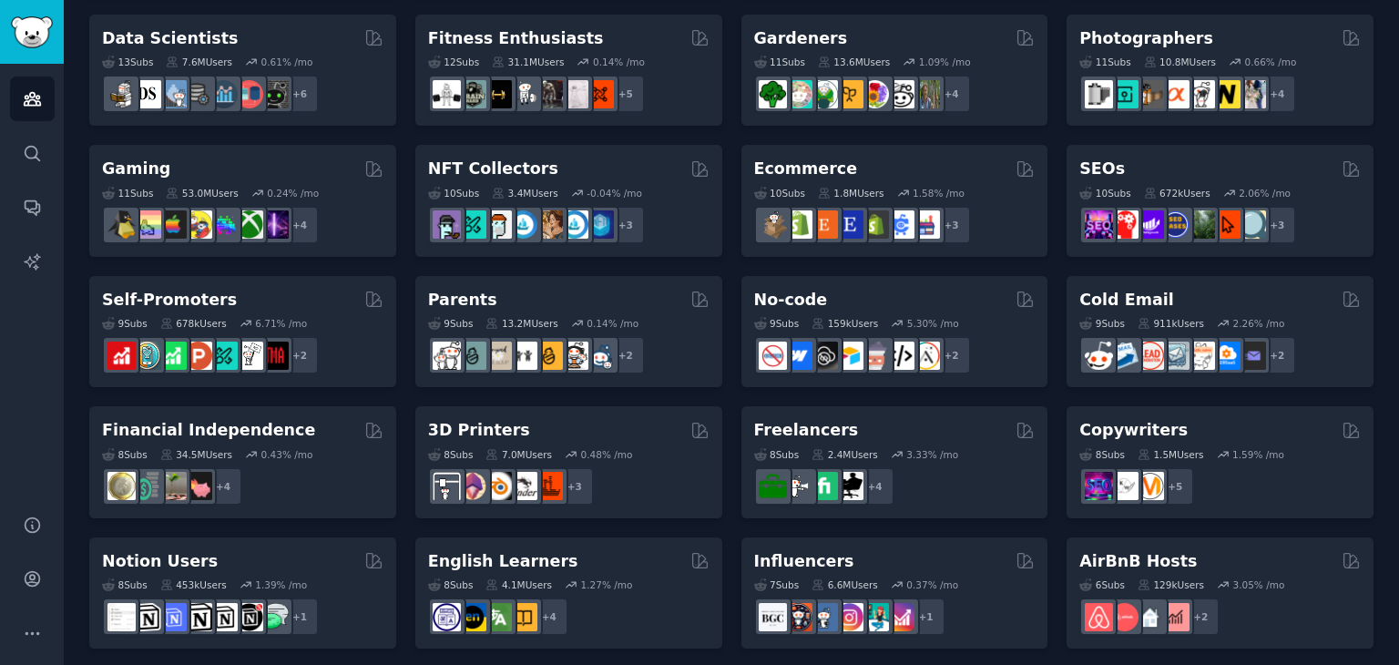
scroll to position [518, 0]
